Goal: Task Accomplishment & Management: Complete application form

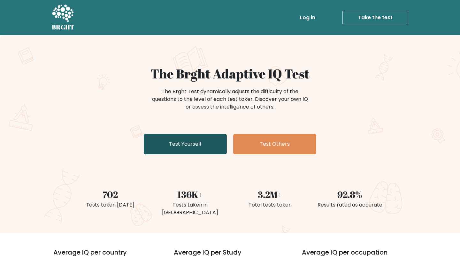
click at [158, 141] on link "Test Yourself" at bounding box center [185, 144] width 83 height 20
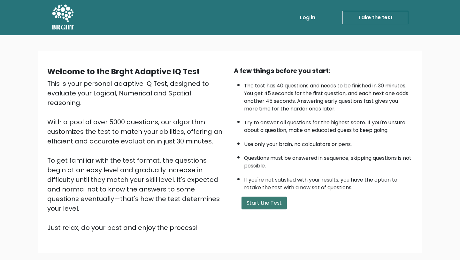
click at [276, 199] on button "Start the Test" at bounding box center [264, 202] width 45 height 13
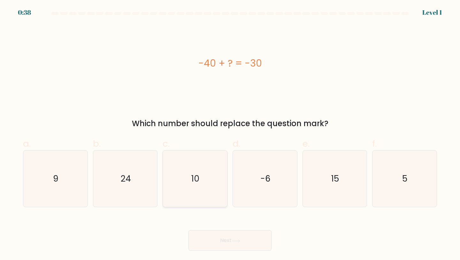
click at [192, 186] on icon "10" at bounding box center [195, 178] width 57 height 57
click at [230, 134] on input "c. 10" at bounding box center [230, 132] width 0 height 4
radio input "true"
click at [227, 247] on button "Next" at bounding box center [230, 240] width 83 height 20
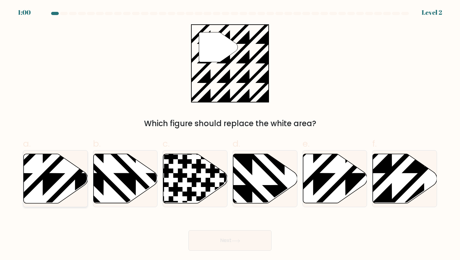
click at [54, 176] on icon at bounding box center [75, 204] width 129 height 129
click at [230, 134] on input "a." at bounding box center [230, 132] width 0 height 4
radio input "true"
click at [248, 234] on button "Next" at bounding box center [230, 240] width 83 height 20
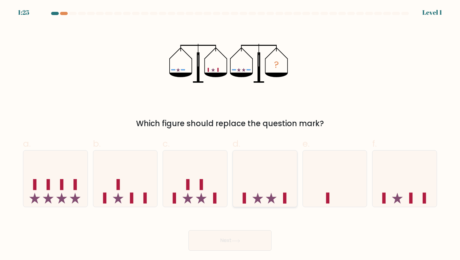
click at [277, 182] on icon at bounding box center [265, 178] width 64 height 53
click at [231, 134] on input "d." at bounding box center [230, 132] width 0 height 4
radio input "true"
click at [234, 241] on icon at bounding box center [236, 241] width 9 height 4
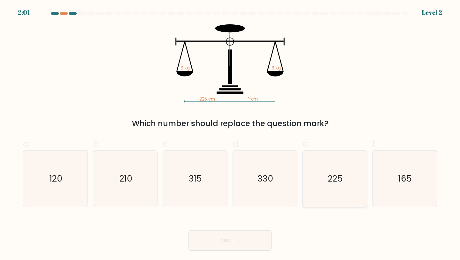
click at [327, 192] on icon "225" at bounding box center [335, 178] width 57 height 57
click at [231, 134] on input "e. 225" at bounding box center [230, 132] width 0 height 4
radio input "true"
click at [251, 239] on button "Next" at bounding box center [230, 240] width 83 height 20
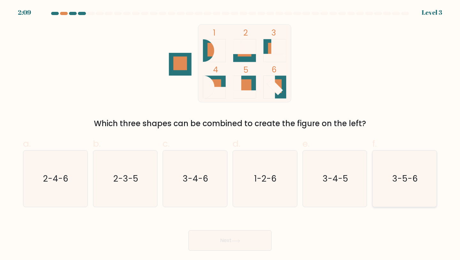
click at [393, 187] on icon "3-5-6" at bounding box center [405, 178] width 57 height 57
click at [231, 134] on input "f. 3-5-6" at bounding box center [230, 132] width 0 height 4
radio input "true"
click at [254, 231] on button "Next" at bounding box center [230, 240] width 83 height 20
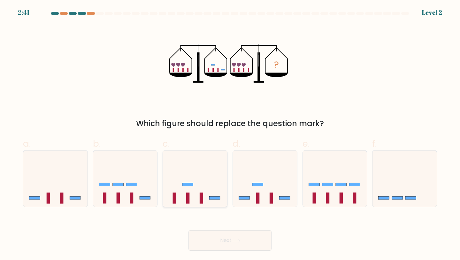
click at [198, 193] on icon at bounding box center [195, 178] width 64 height 53
click at [230, 134] on input "c." at bounding box center [230, 132] width 0 height 4
radio input "true"
click at [225, 240] on button "Next" at bounding box center [230, 240] width 83 height 20
click at [232, 243] on button "Next" at bounding box center [230, 240] width 83 height 20
